Goal: Book appointment/travel/reservation

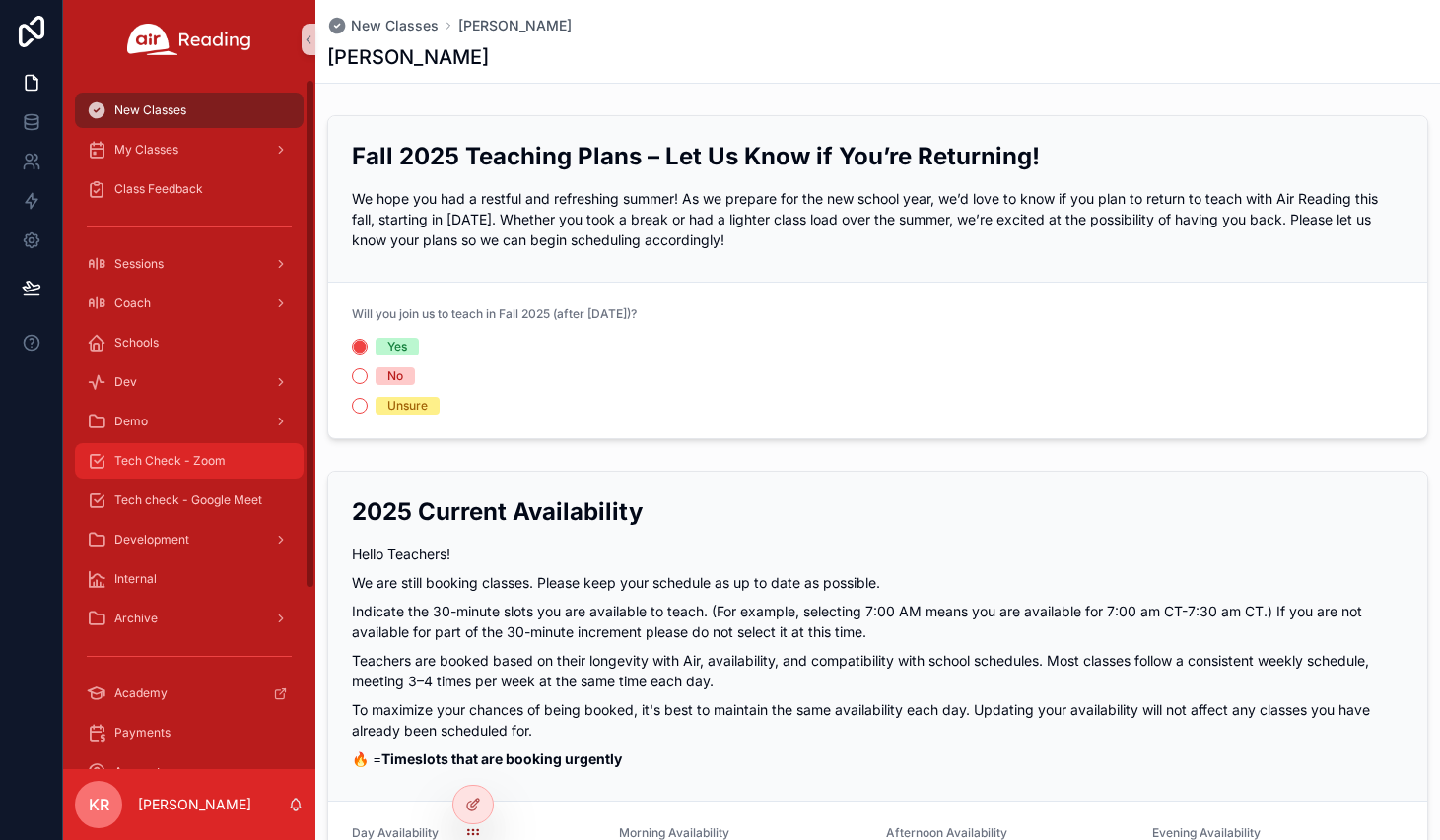
click at [179, 471] on div "Tech Check - Zoom" at bounding box center [189, 462] width 205 height 32
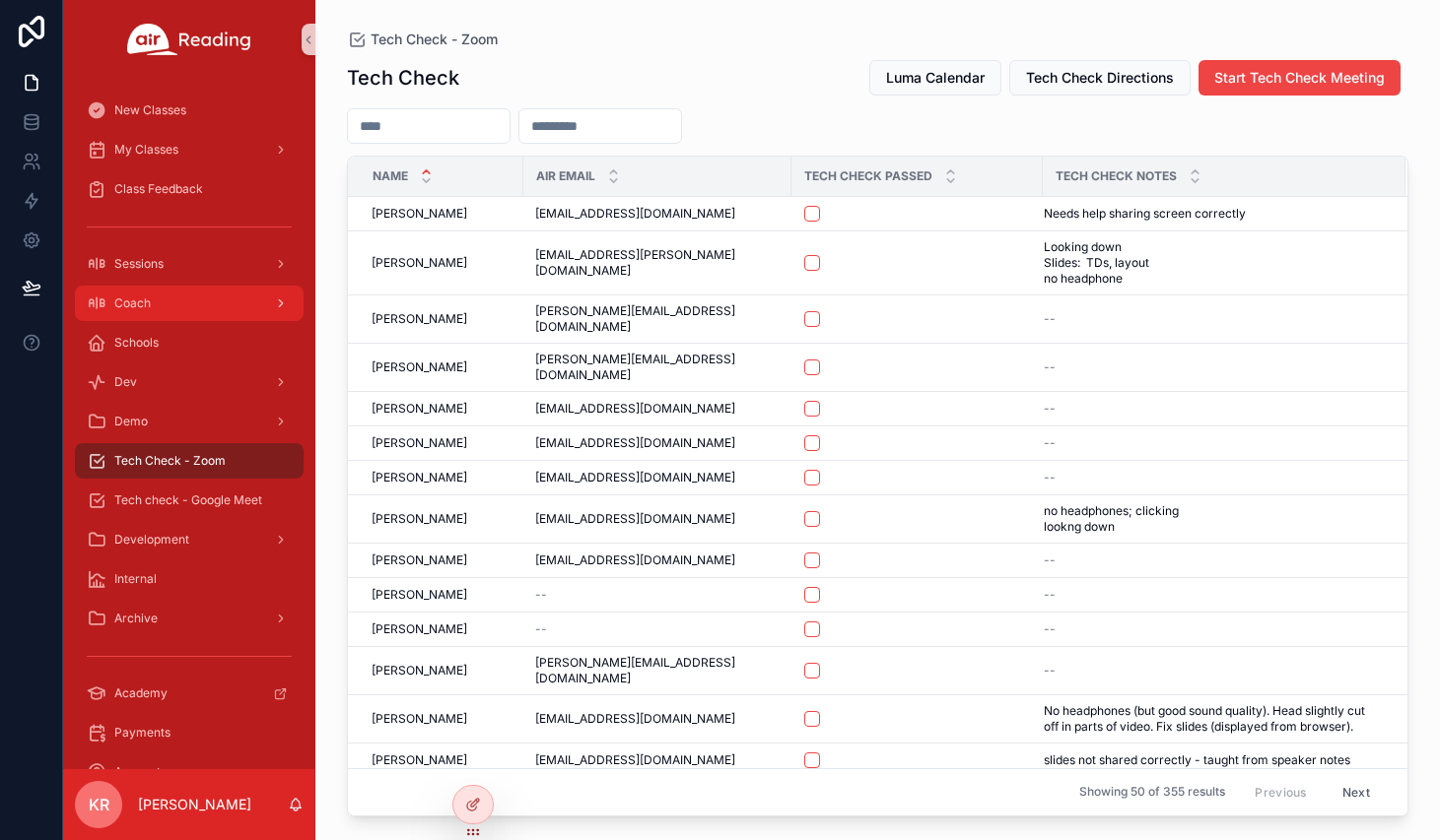
click at [216, 307] on div "Coach" at bounding box center [189, 303] width 205 height 32
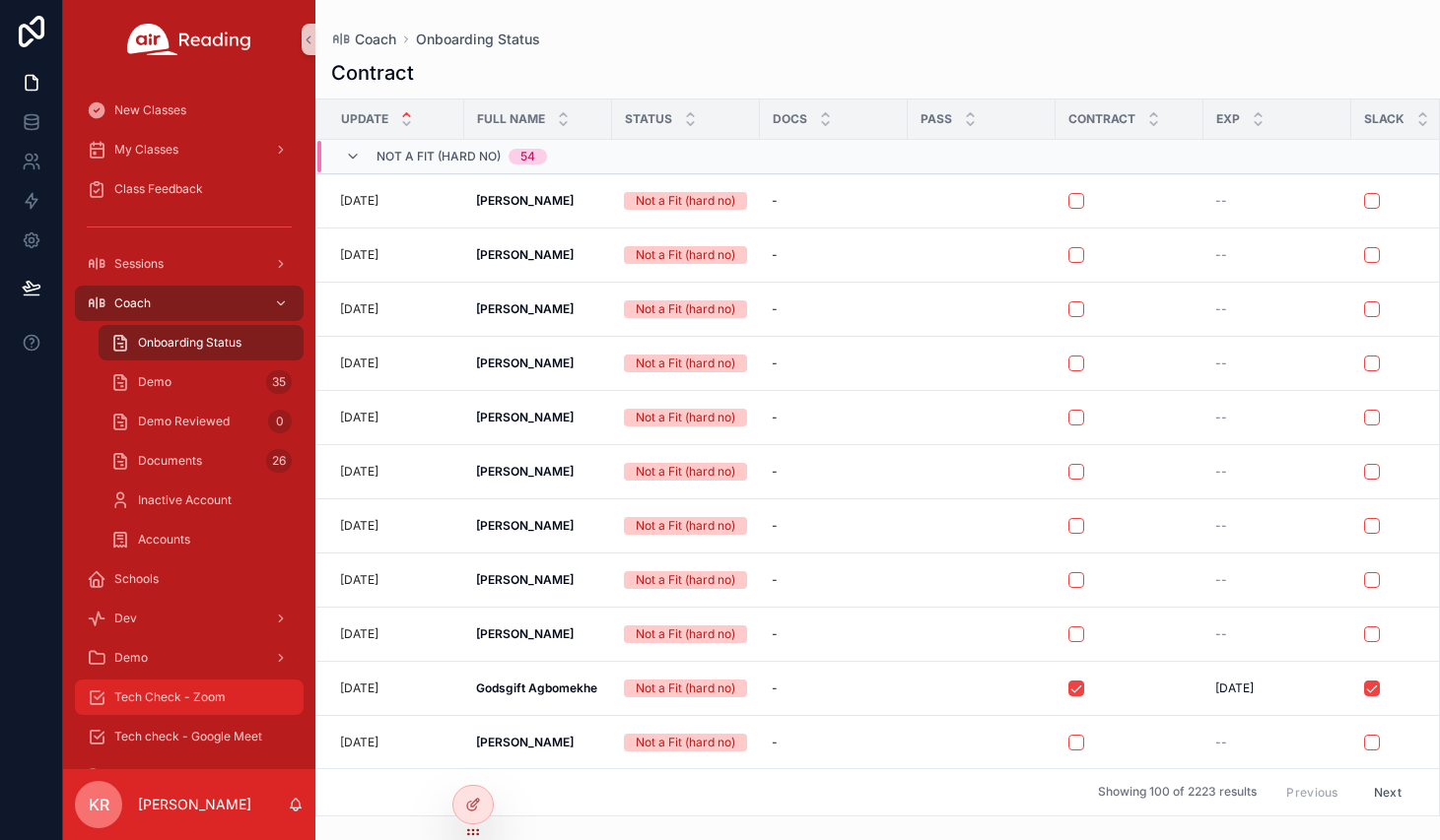
click at [220, 694] on span "Tech Check - Zoom" at bounding box center [169, 697] width 111 height 16
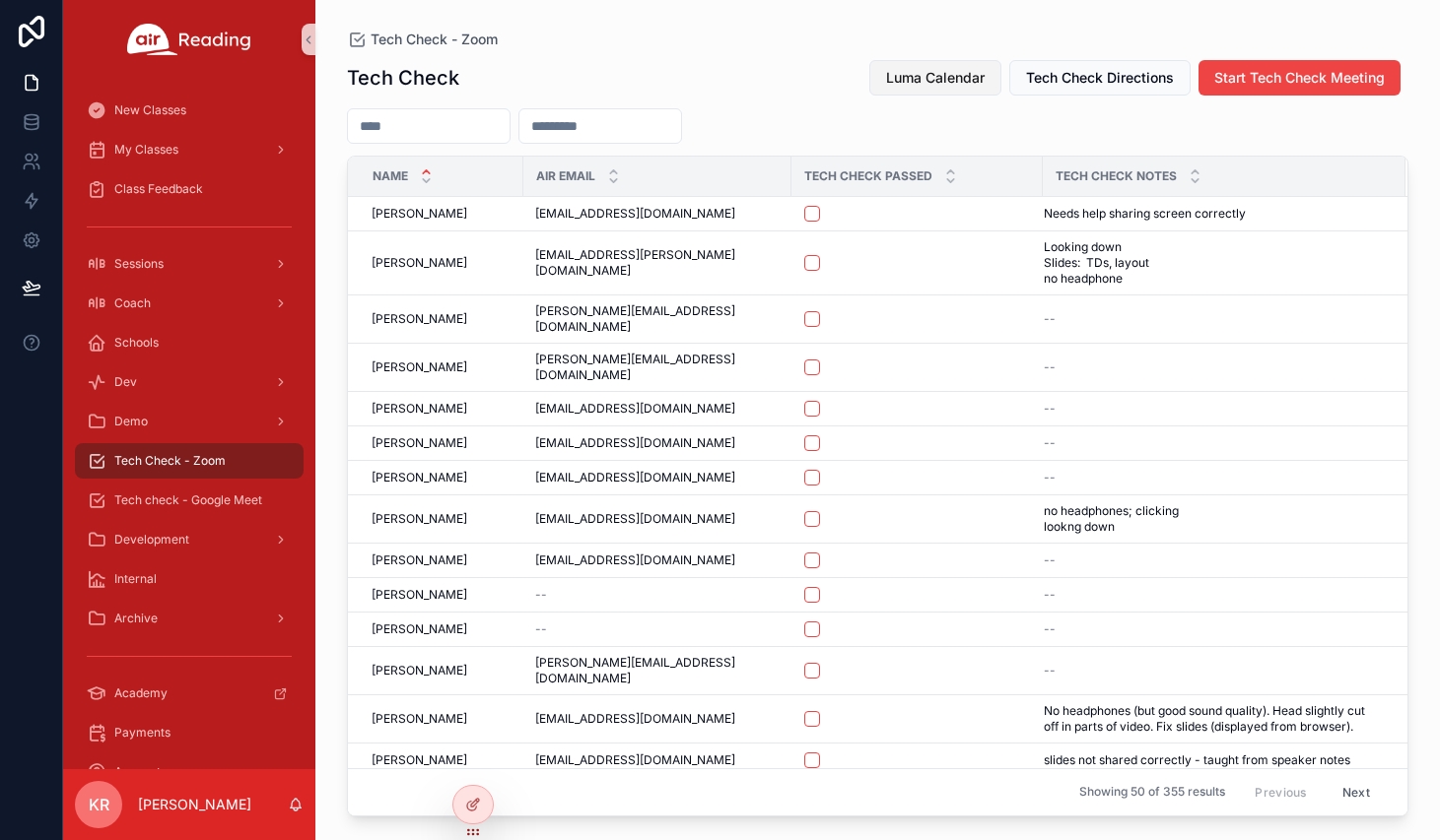
click at [945, 69] on span "Luma Calendar" at bounding box center [935, 78] width 98 height 20
